Goal: Task Accomplishment & Management: Complete application form

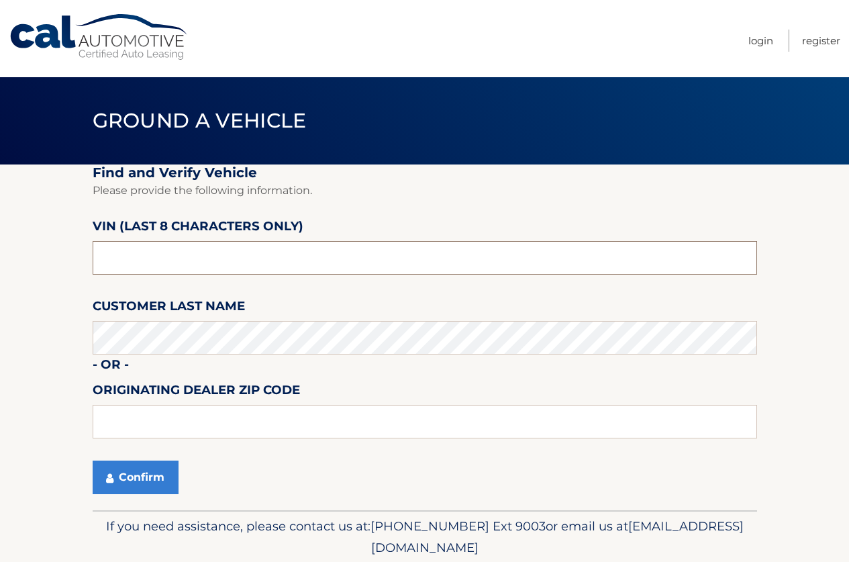
click at [174, 258] on input "text" at bounding box center [425, 258] width 664 height 34
type input "NT159947"
click at [130, 472] on button "Confirm" at bounding box center [136, 477] width 86 height 34
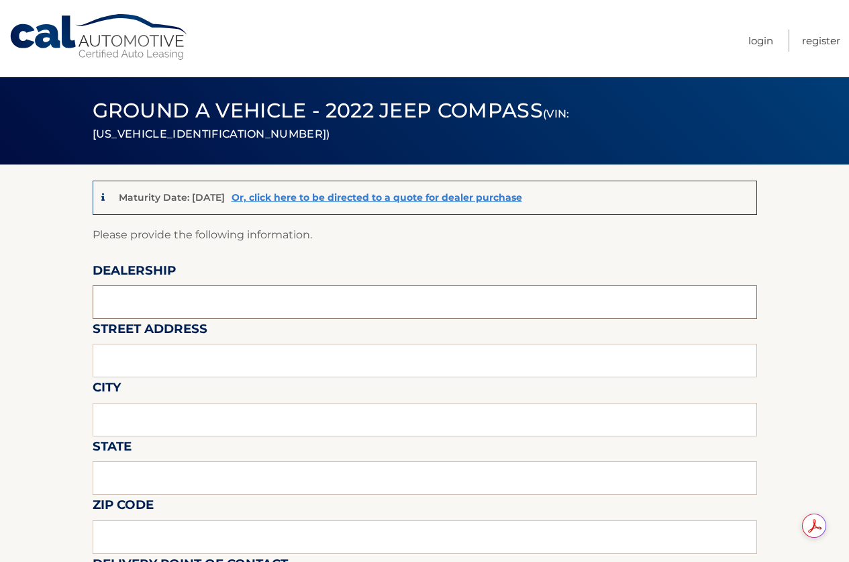
click at [138, 300] on input "text" at bounding box center [425, 302] width 664 height 34
type input "Reedman Toll"
type input "[STREET_ADDRESS]"
type input "LANGHORNE"
type input "PA"
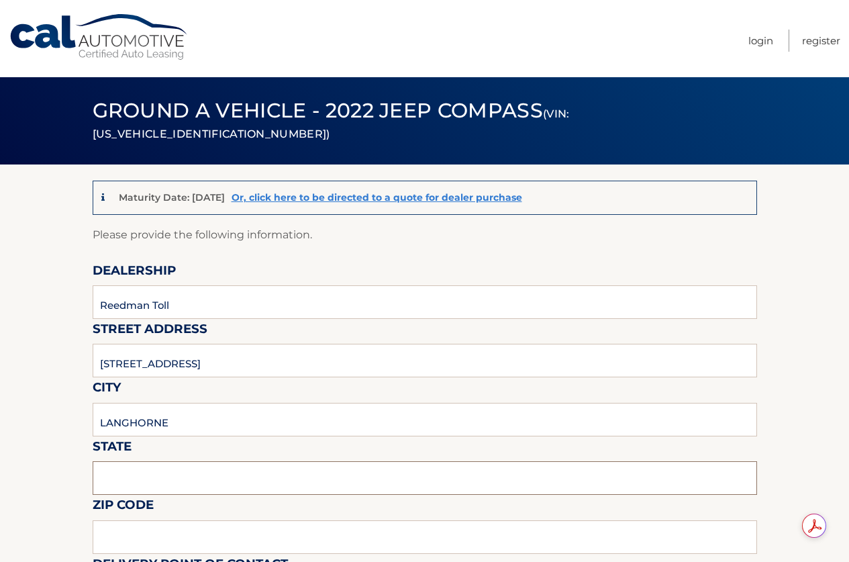
type input "19047"
type input "[PERSON_NAME]"
type input "2157574961"
type input "[EMAIL_ADDRESS][DOMAIN_NAME]"
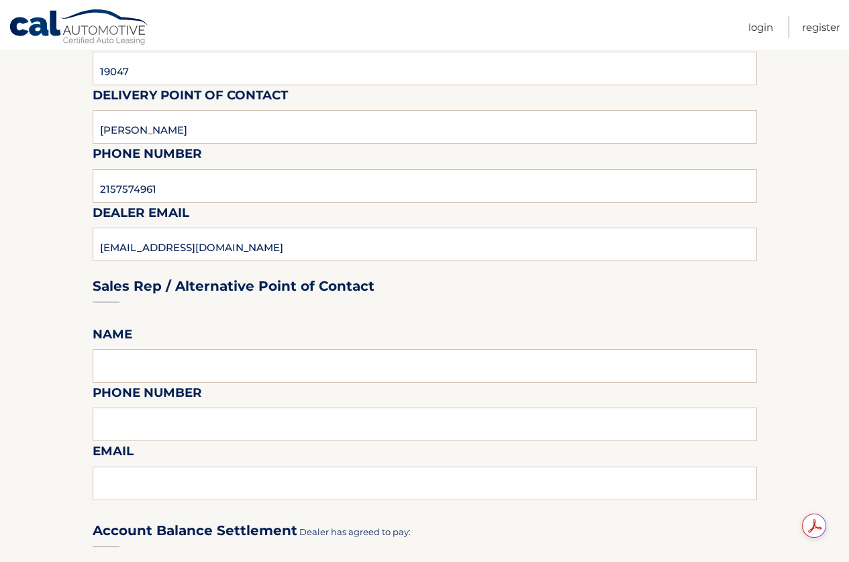
scroll to position [470, 0]
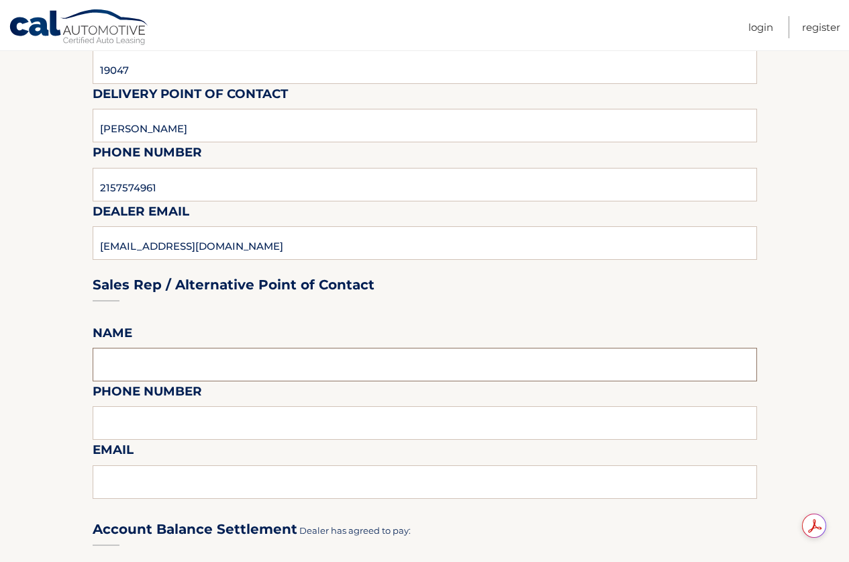
click at [228, 370] on input "text" at bounding box center [425, 365] width 664 height 34
type input "[PERSON_NAME]"
type input "2157574961"
type input "[EMAIL_ADDRESS][DOMAIN_NAME]"
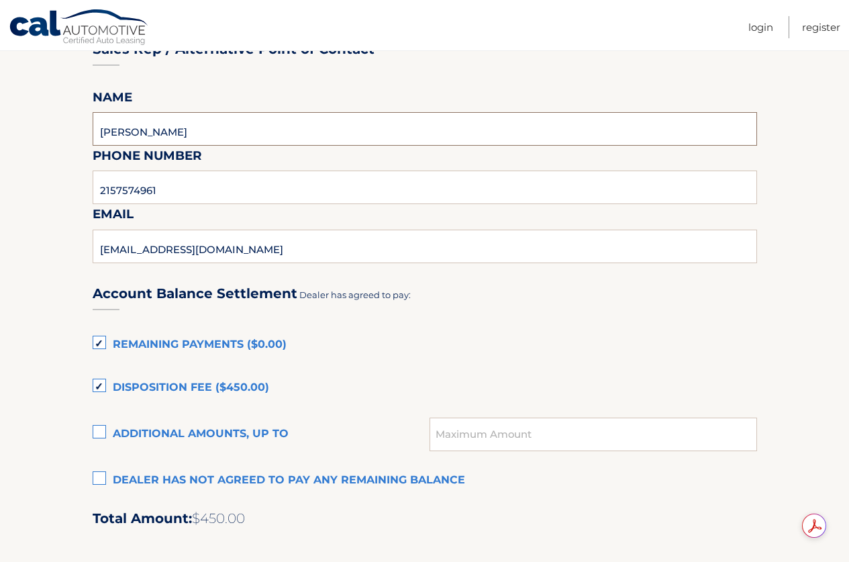
scroll to position [738, 0]
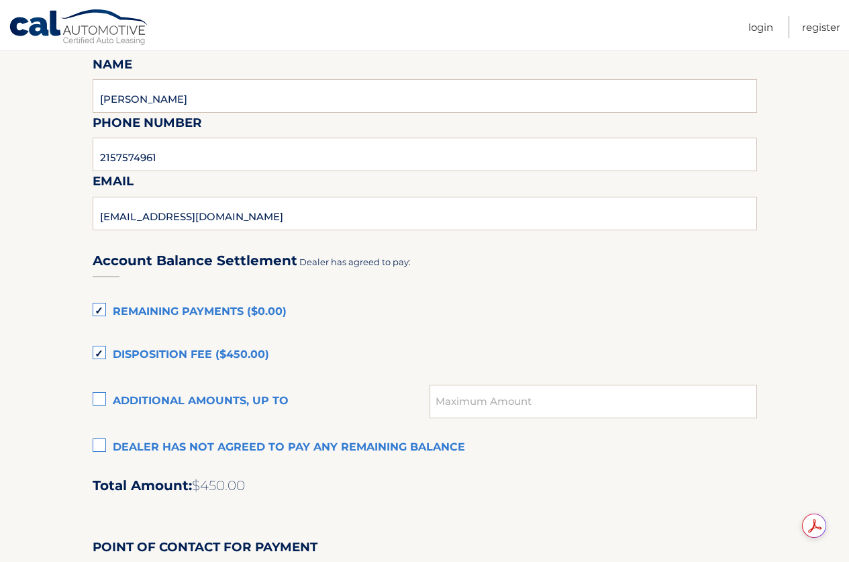
click at [97, 447] on label "Dealer has not agreed to pay any remaining balance" at bounding box center [425, 447] width 664 height 27
click at [0, 0] on input "Dealer has not agreed to pay any remaining balance" at bounding box center [0, 0] width 0 height 0
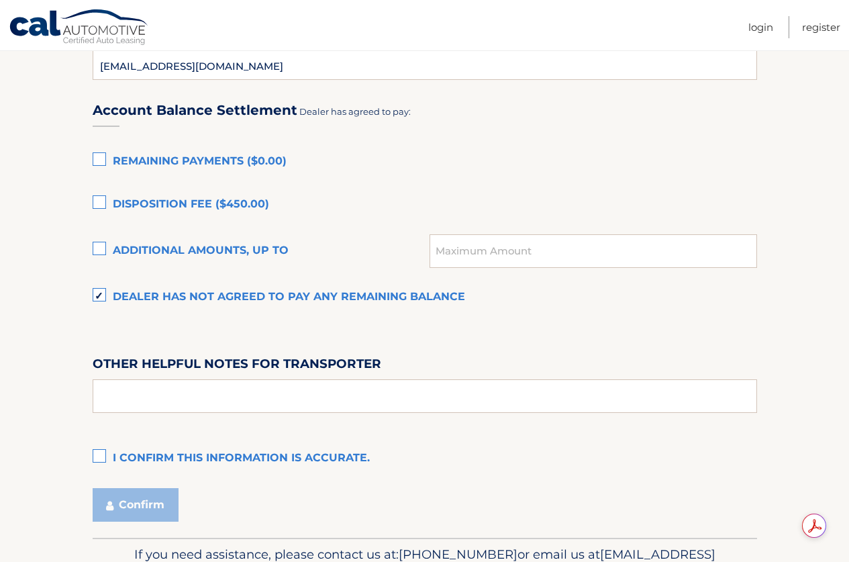
scroll to position [966, 0]
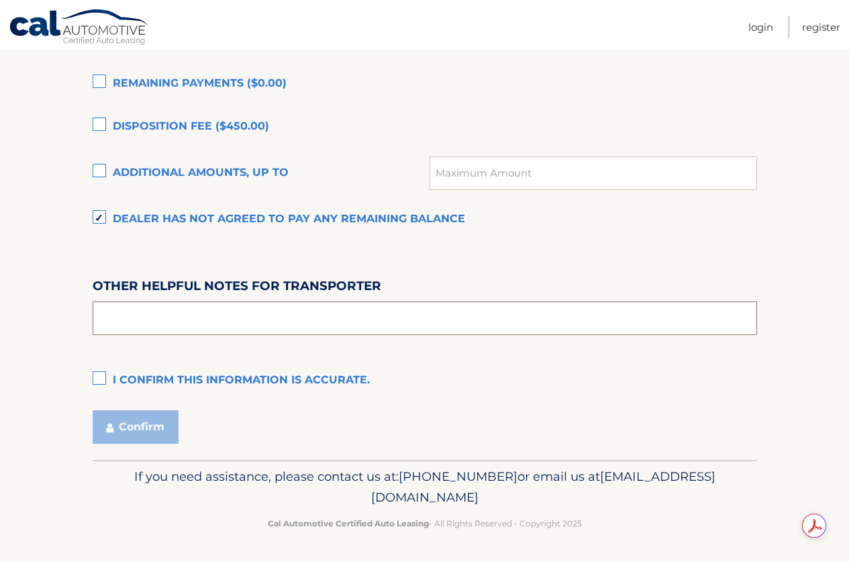
click at [217, 323] on input "text" at bounding box center [425, 318] width 664 height 34
type input "PICK UP FROM 9-4 M-F, 9-2 [DATE] COME TO THE LEASE RETURN BUILDING BEHIND CHEVY…"
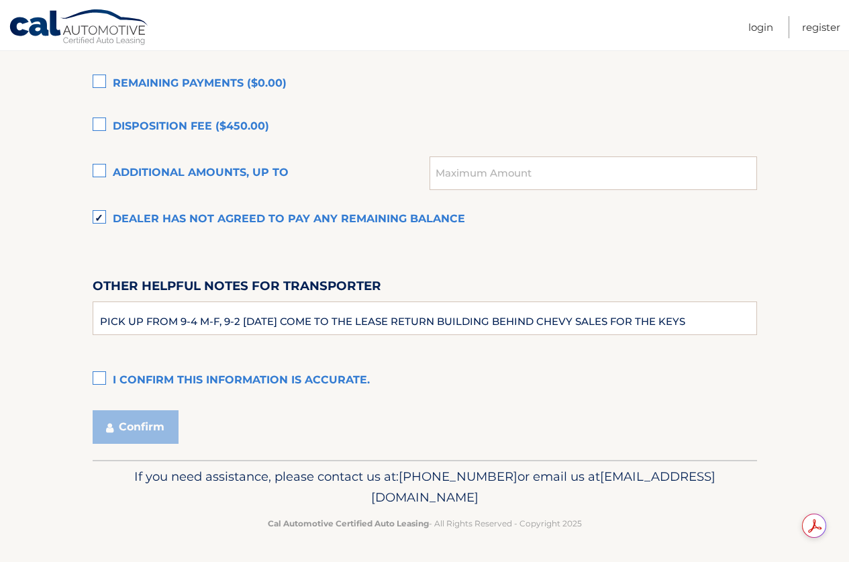
click at [101, 375] on label "I confirm this information is accurate." at bounding box center [425, 380] width 664 height 27
click at [0, 0] on input "I confirm this information is accurate." at bounding box center [0, 0] width 0 height 0
click at [119, 428] on button "Confirm" at bounding box center [136, 427] width 86 height 34
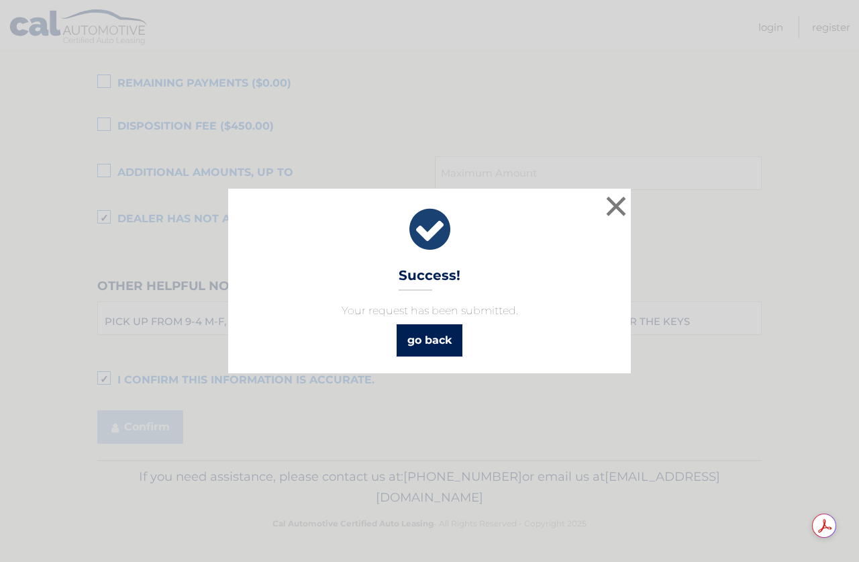
click at [425, 342] on link "go back" at bounding box center [430, 340] width 66 height 32
